Goal: Task Accomplishment & Management: Manage account settings

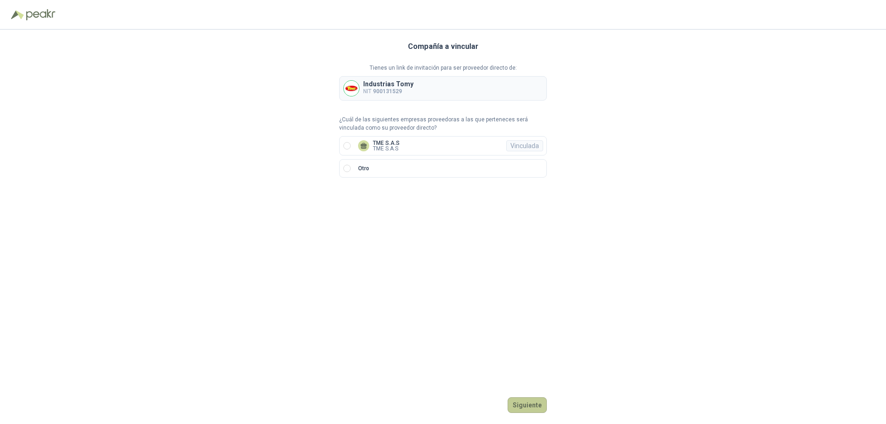
click at [527, 404] on button "Siguiente" at bounding box center [526, 405] width 39 height 16
click at [531, 403] on button "Ingresar" at bounding box center [528, 405] width 36 height 16
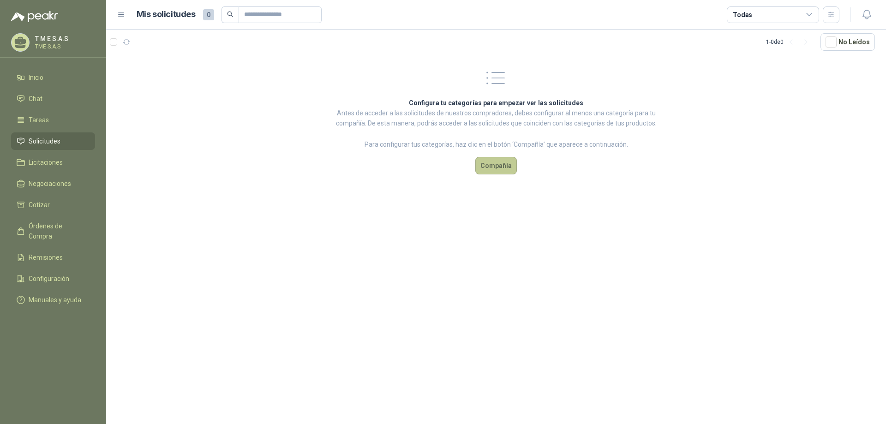
click at [500, 166] on button "Compañía" at bounding box center [496, 166] width 42 height 18
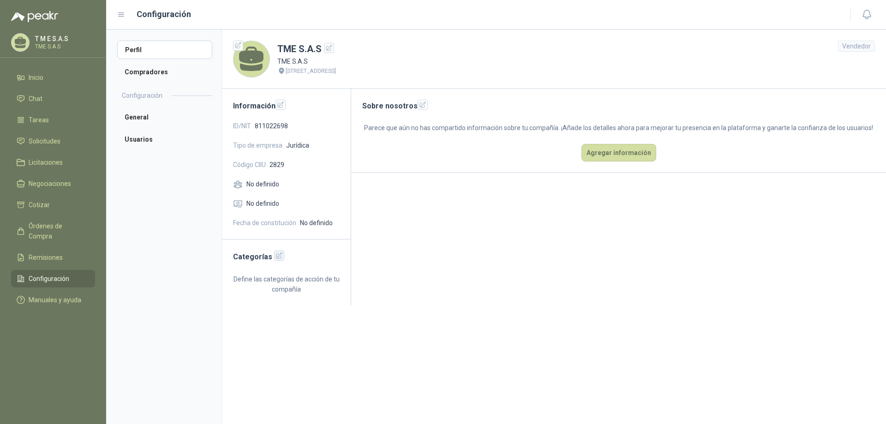
click at [275, 256] on icon "button" at bounding box center [279, 256] width 8 height 8
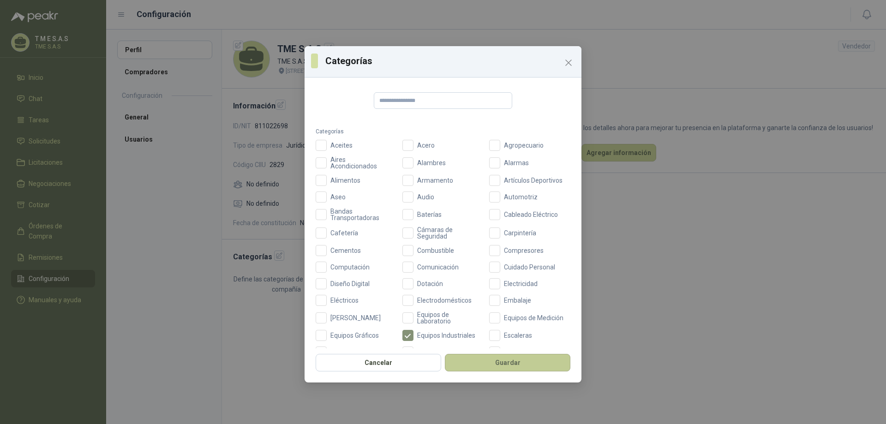
click at [499, 361] on button "Guardar" at bounding box center [507, 363] width 125 height 18
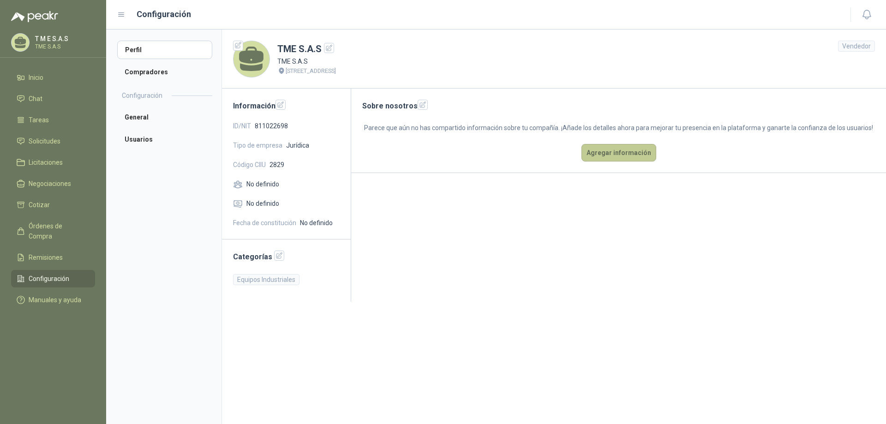
click at [637, 158] on button "Agregar información" at bounding box center [618, 153] width 75 height 18
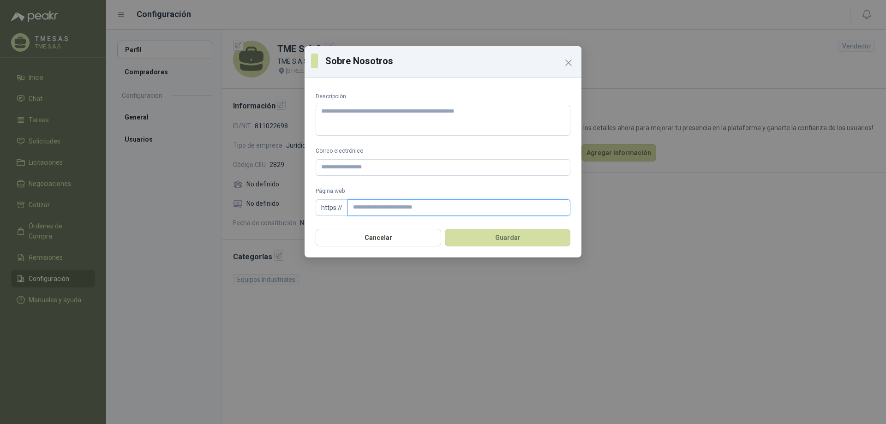
click at [373, 210] on input "Página web" at bounding box center [458, 207] width 223 height 17
type input "**********"
click at [361, 166] on input "Correo electrónico" at bounding box center [443, 167] width 255 height 17
type input "**********"
click at [517, 235] on button "Guardar" at bounding box center [507, 238] width 125 height 18
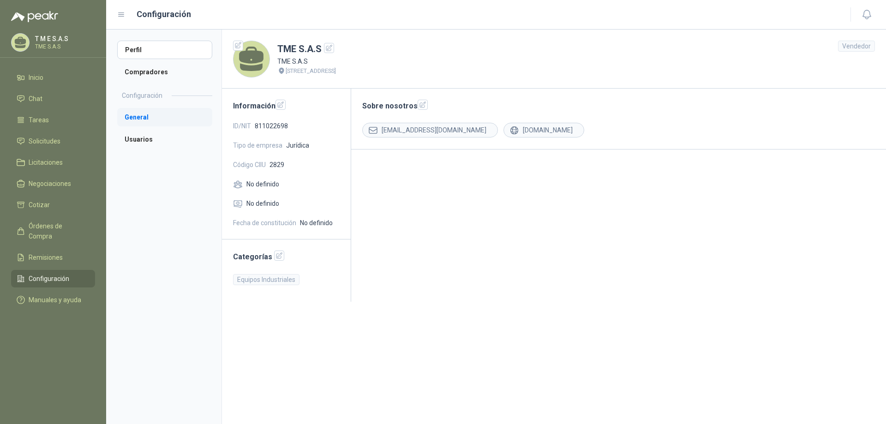
click at [144, 115] on li "General" at bounding box center [164, 117] width 95 height 18
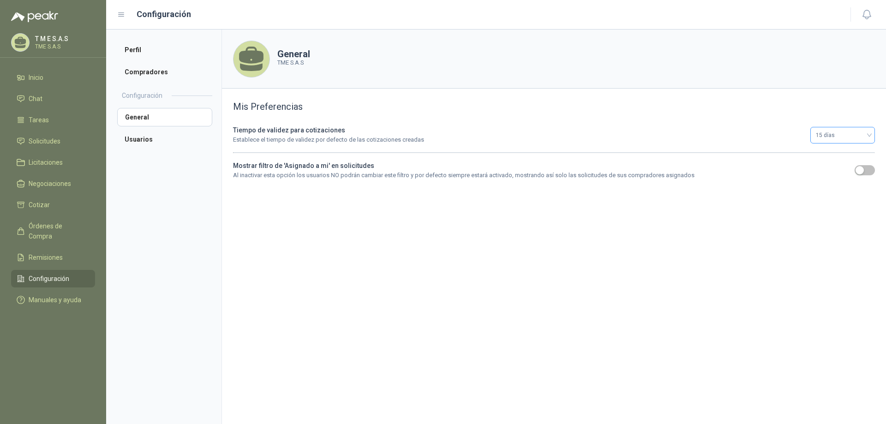
click at [870, 131] on div "15 días" at bounding box center [842, 135] width 65 height 17
click at [826, 226] on div "30 días" at bounding box center [842, 228] width 50 height 10
click at [870, 131] on div "30 días" at bounding box center [842, 135] width 65 height 17
click at [832, 185] on div "15 días" at bounding box center [842, 184] width 50 height 10
click at [144, 71] on li "Compradores" at bounding box center [164, 72] width 95 height 18
